Goal: Task Accomplishment & Management: Manage account settings

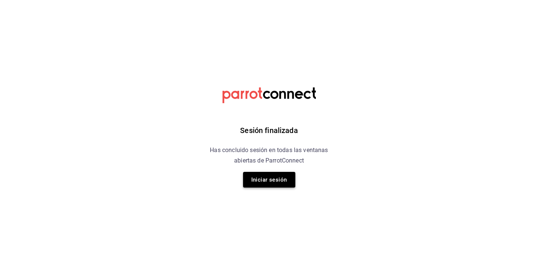
click at [263, 187] on button "Iniciar sesión" at bounding box center [269, 180] width 52 height 16
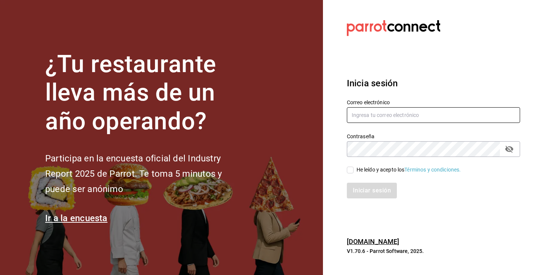
type input "admcuartoderosas@gmail.com"
click at [350, 170] on input "He leído y acepto los Términos y condiciones." at bounding box center [350, 169] width 7 height 7
checkbox input "true"
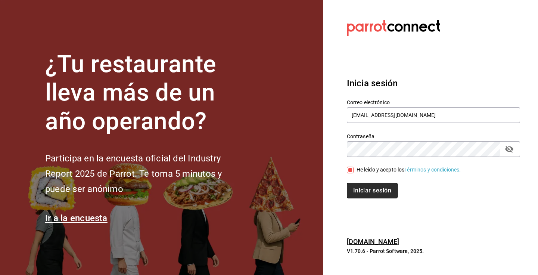
click at [374, 193] on button "Iniciar sesión" at bounding box center [372, 190] width 51 height 16
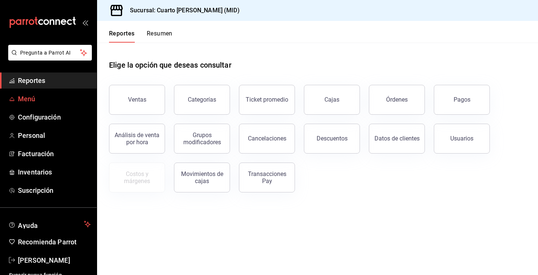
click at [47, 103] on span "Menú" at bounding box center [54, 99] width 73 height 10
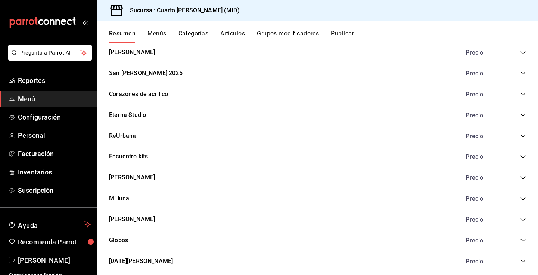
scroll to position [664, 0]
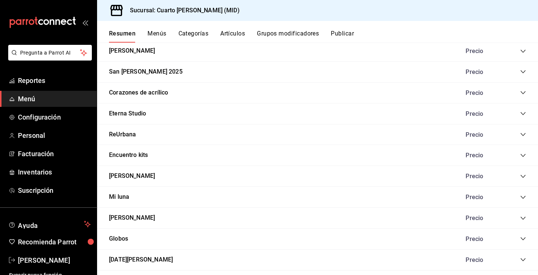
click at [524, 174] on icon "collapse-category-row" at bounding box center [523, 176] width 6 height 6
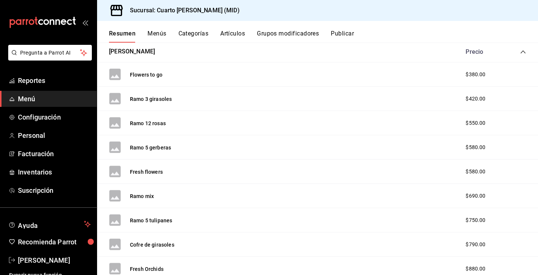
scroll to position [789, 0]
click at [474, 72] on span "$380.00" at bounding box center [475, 74] width 20 height 8
click at [472, 74] on span "$380.00" at bounding box center [475, 74] width 20 height 8
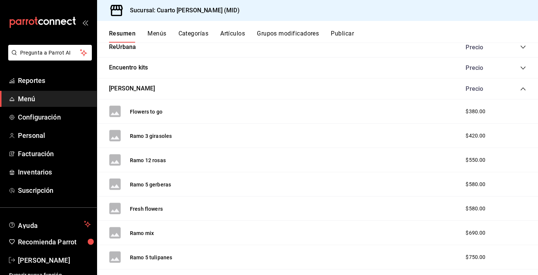
scroll to position [715, 0]
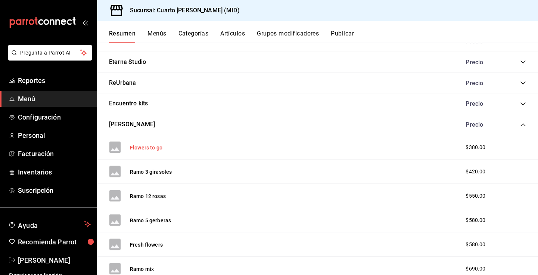
click at [145, 151] on button "Flowers to go" at bounding box center [146, 147] width 32 height 7
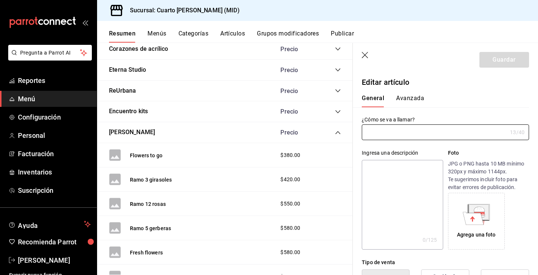
type input "Flowers to go"
type input "$380.00"
type input "AR-1725548995854"
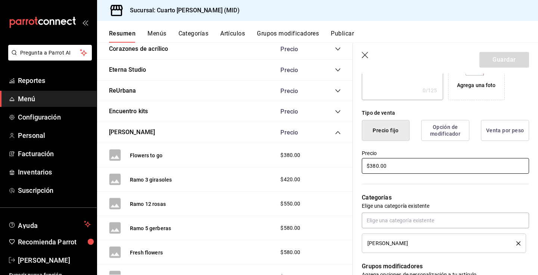
scroll to position [150, 0]
click at [376, 166] on input "$380.00" at bounding box center [444, 165] width 167 height 16
type input "$350.00"
click at [496, 59] on button "Guardar" at bounding box center [504, 60] width 50 height 16
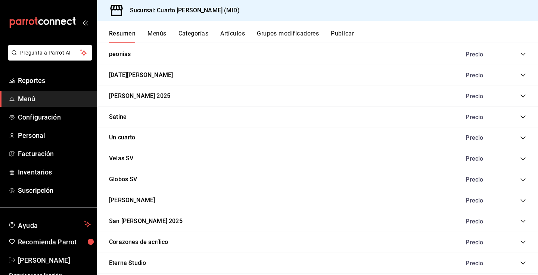
scroll to position [517, 0]
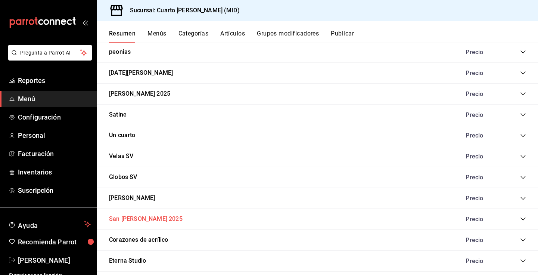
click at [139, 223] on button "San [PERSON_NAME] 2025" at bounding box center [145, 218] width 73 height 9
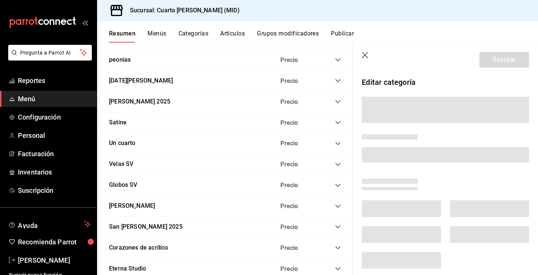
scroll to position [666, 0]
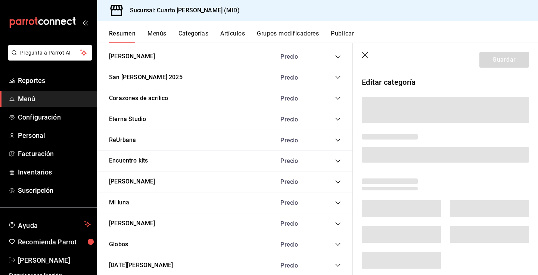
click at [365, 54] on icon "button" at bounding box center [364, 55] width 6 height 6
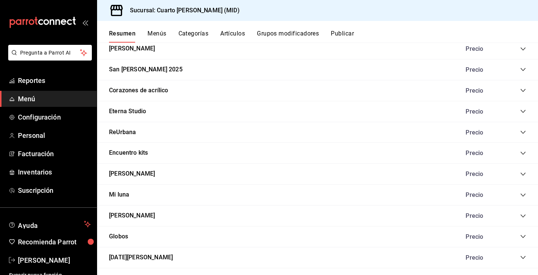
click at [522, 71] on icon "collapse-category-row" at bounding box center [523, 69] width 6 height 6
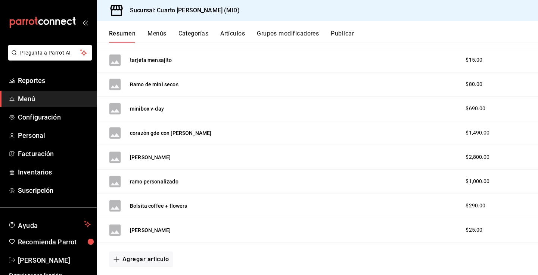
scroll to position [1597, 0]
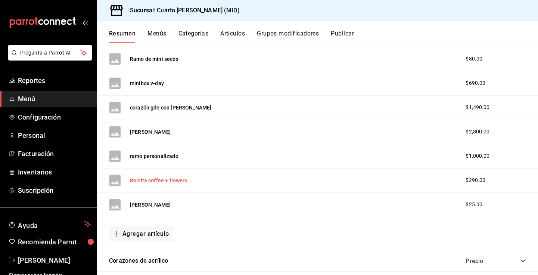
click at [177, 182] on button "Bolsita coffee + flowers" at bounding box center [158, 179] width 57 height 7
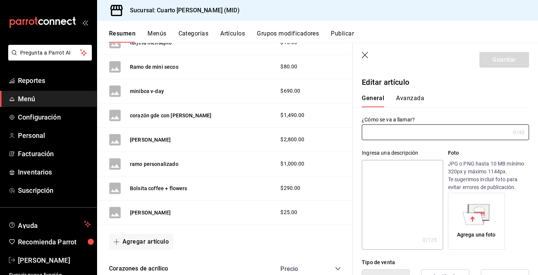
type input "Bolsita coffee + flowers"
type input "$290.00"
type input "AR-1739552894410"
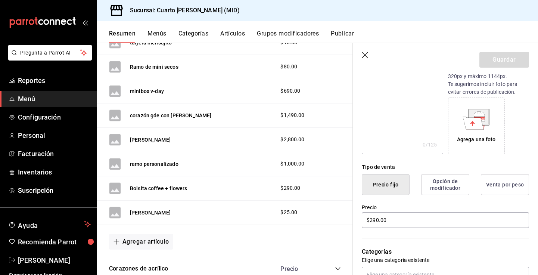
scroll to position [134, 0]
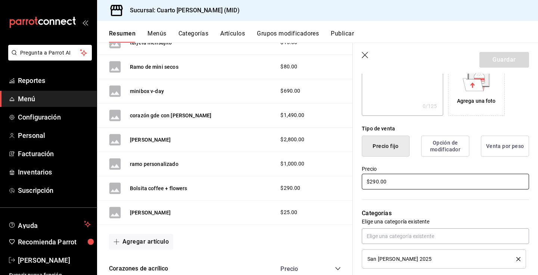
drag, startPoint x: 377, startPoint y: 184, endPoint x: 361, endPoint y: 183, distance: 16.1
click at [361, 183] on input "$290.00" at bounding box center [444, 181] width 167 height 16
type input "$350.00"
click at [511, 59] on button "Guardar" at bounding box center [504, 60] width 50 height 16
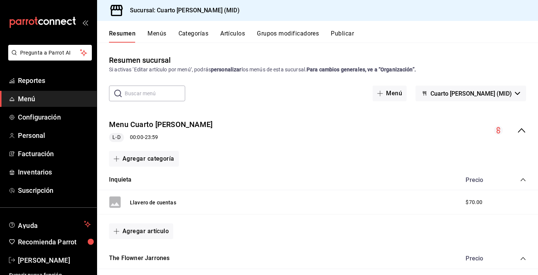
click at [346, 38] on button "Publicar" at bounding box center [342, 36] width 23 height 13
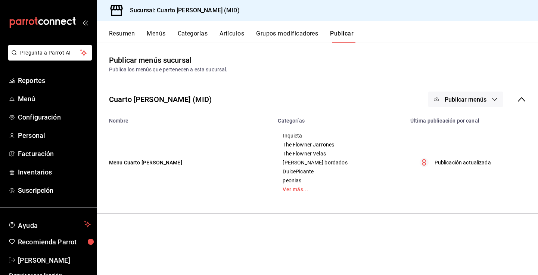
click at [468, 102] on span "Publicar menús" at bounding box center [465, 99] width 42 height 7
click at [470, 126] on span "Punto de venta" at bounding box center [476, 124] width 36 height 8
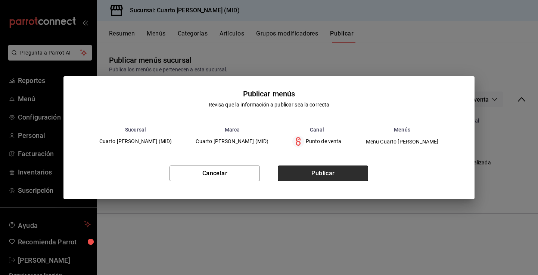
click at [320, 176] on button "Publicar" at bounding box center [323, 173] width 90 height 16
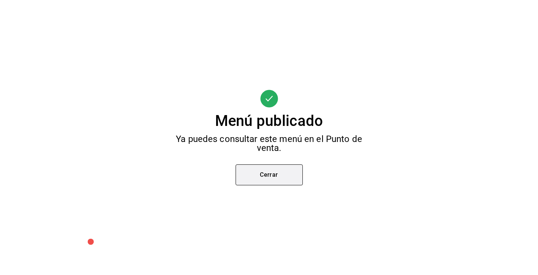
click at [281, 169] on button "Cerrar" at bounding box center [268, 174] width 67 height 21
